Goal: Transaction & Acquisition: Purchase product/service

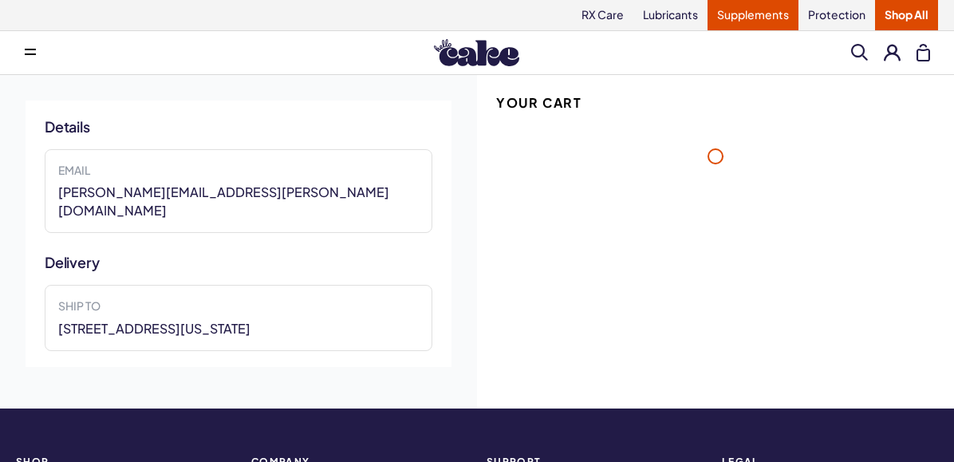
click at [748, 26] on link "Supplements" at bounding box center [752, 15] width 91 height 30
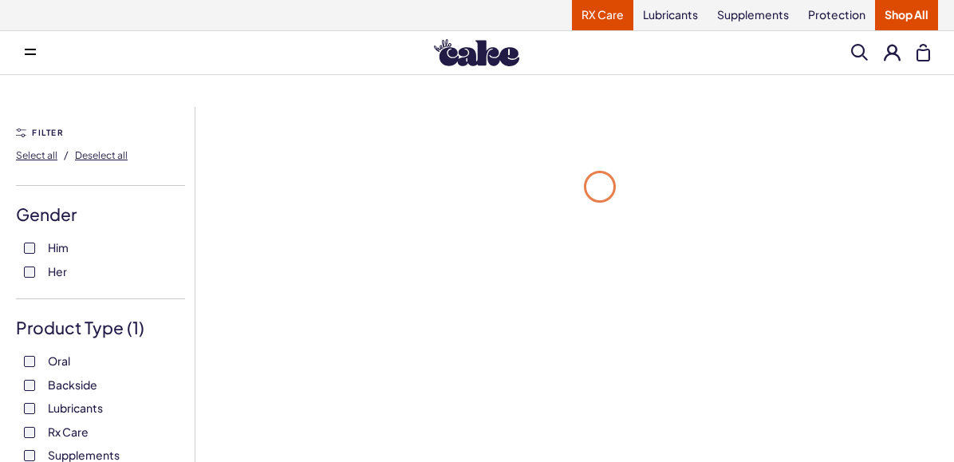
click at [616, 18] on link "RX Care" at bounding box center [602, 15] width 61 height 30
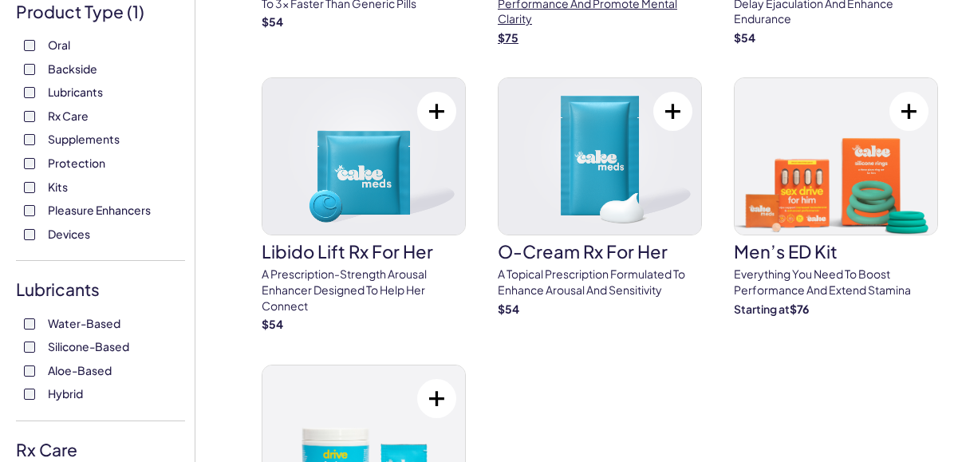
scroll to position [372, 0]
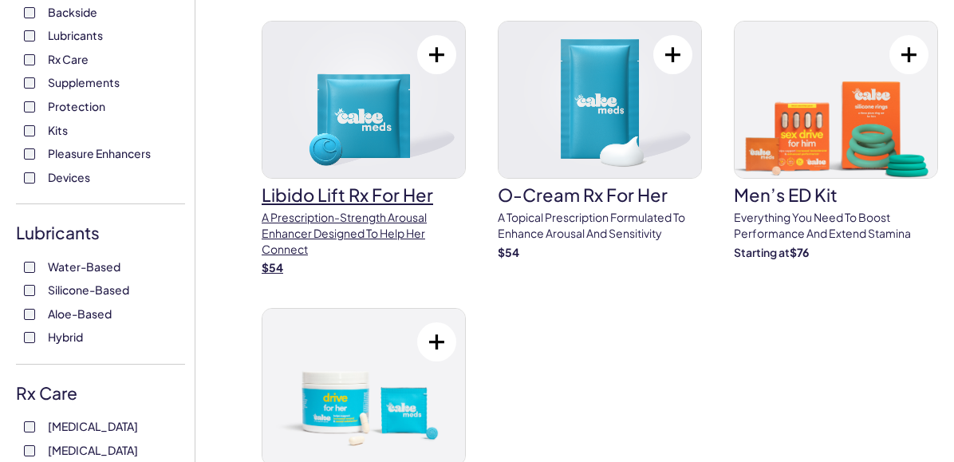
click at [374, 203] on h3 "Libido Lift Rx For Her" at bounding box center [364, 195] width 204 height 18
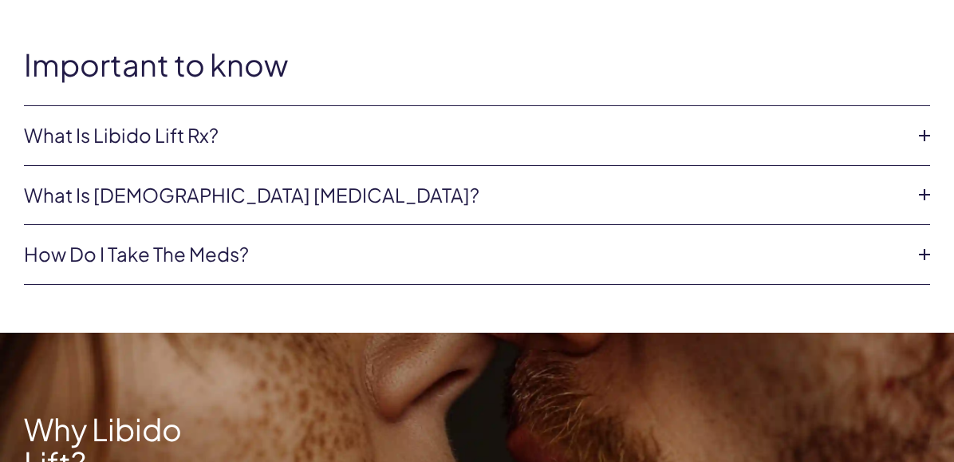
scroll to position [633, 0]
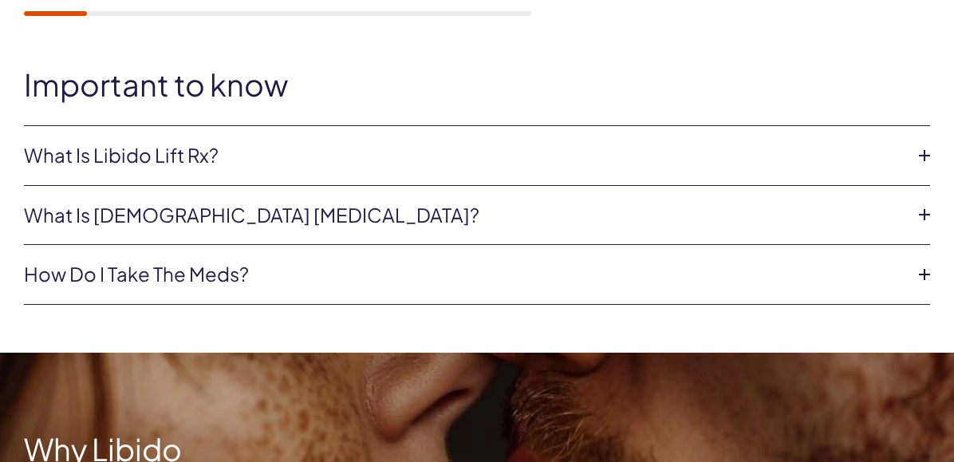
click at [309, 171] on li "What is Libido Lift Rx? Libido Lift Rx is a compounded medication* with L-Citru…" at bounding box center [477, 156] width 906 height 60
click at [230, 158] on link "What is Libido Lift Rx?" at bounding box center [464, 155] width 880 height 27
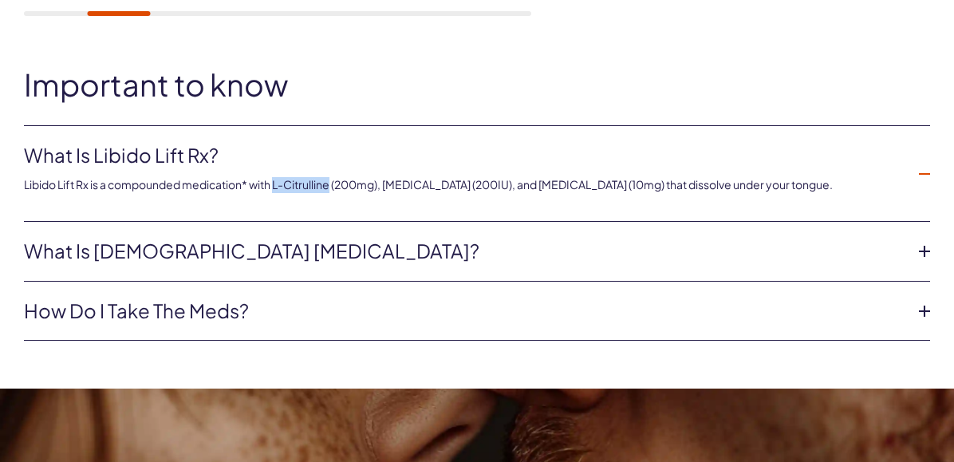
drag, startPoint x: 279, startPoint y: 187, endPoint x: 335, endPoint y: 184, distance: 55.9
click at [335, 184] on p "Libido Lift Rx is a compounded medication* with L-Citrulline (200mg), Oxytocin …" at bounding box center [464, 185] width 880 height 16
copy p "L-Citrulline"
